Goal: Transaction & Acquisition: Purchase product/service

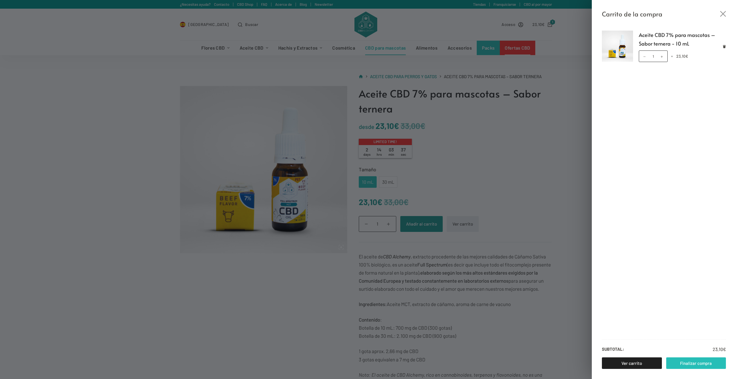
click at [691, 364] on link "Finalizar compra" at bounding box center [696, 363] width 60 height 12
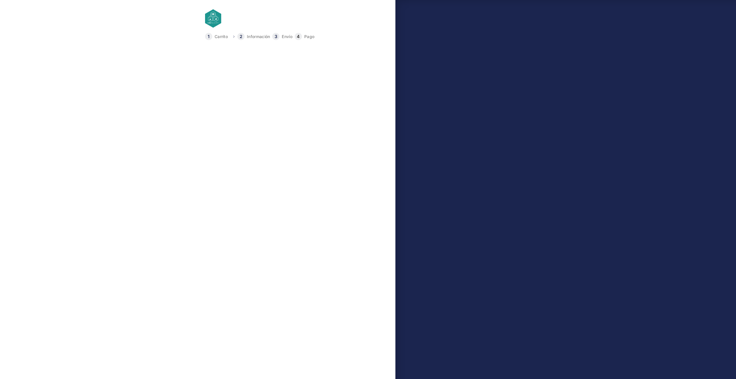
select select "B"
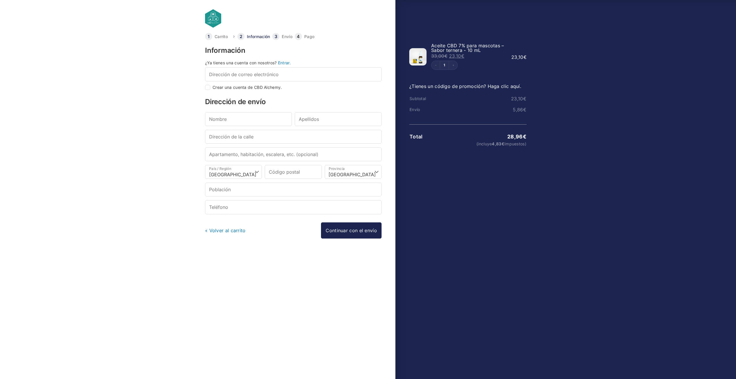
click at [216, 230] on link "« Volver al carrito" at bounding box center [225, 230] width 41 height 6
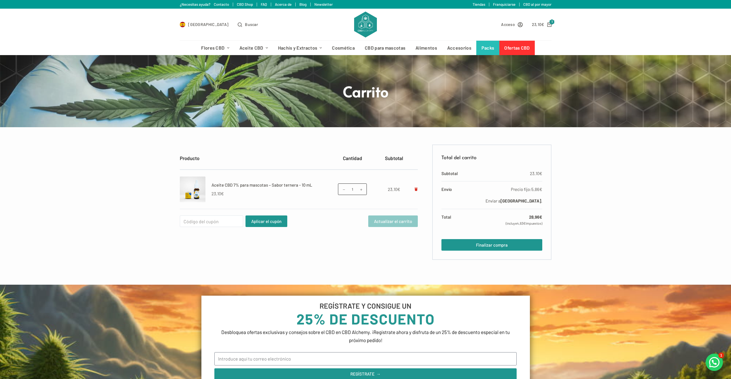
click at [417, 190] on icon "Eliminar Aceite CBD 7% para mascotas – Sabor ternera - 10 mL del carrito" at bounding box center [416, 188] width 3 height 3
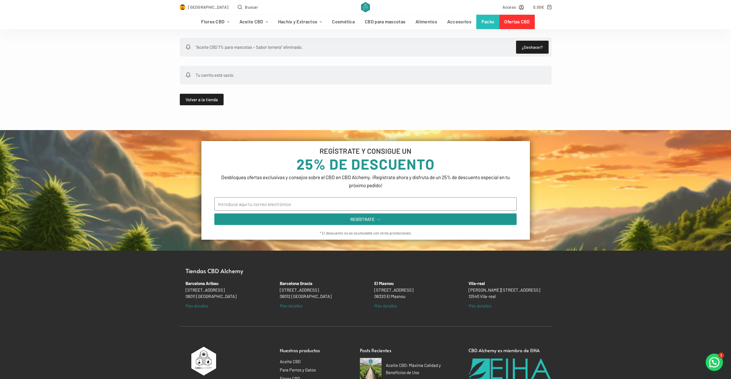
scroll to position [116, 0]
